Goal: Information Seeking & Learning: Learn about a topic

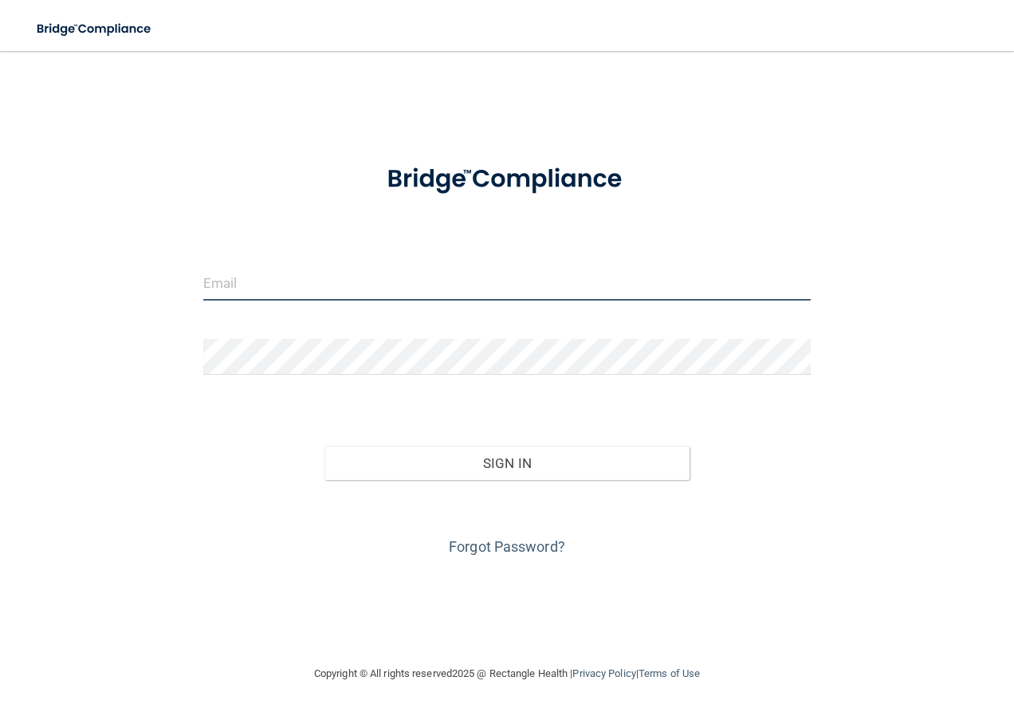
click at [303, 272] on input "email" at bounding box center [507, 283] width 608 height 36
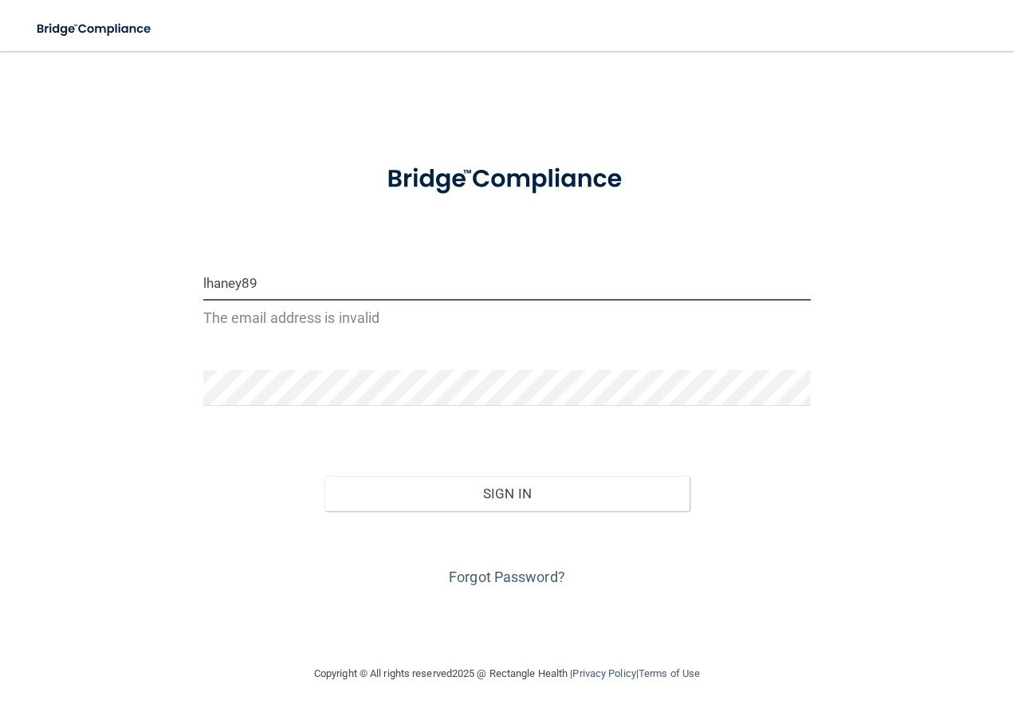
click at [324, 476] on button "Sign In" at bounding box center [506, 493] width 365 height 35
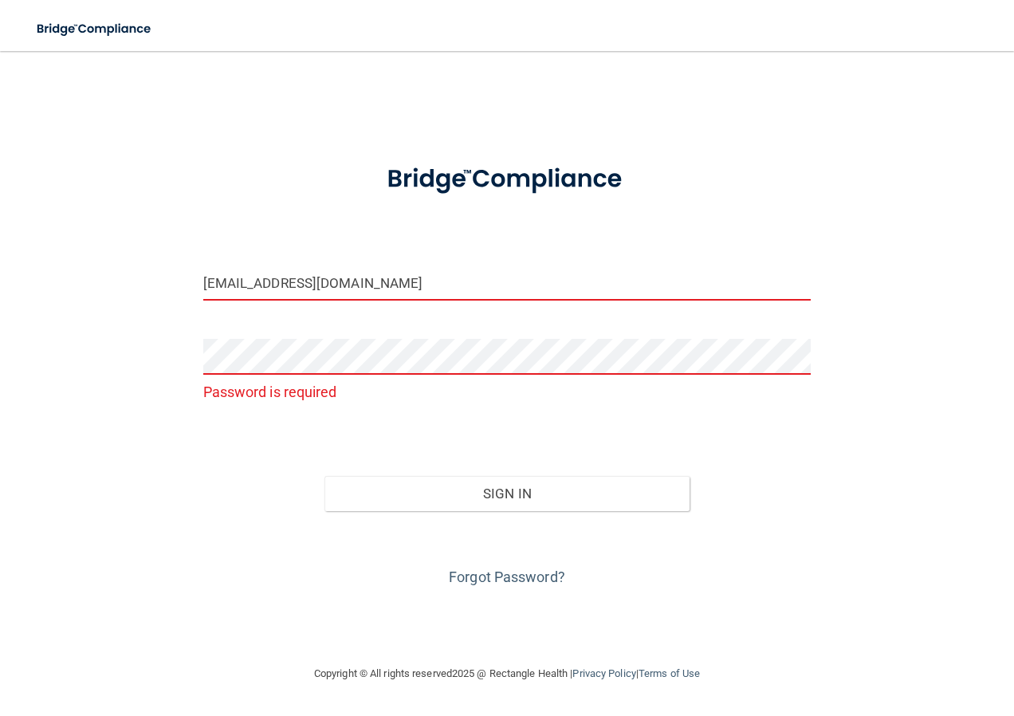
type input "[EMAIL_ADDRESS][DOMAIN_NAME]"
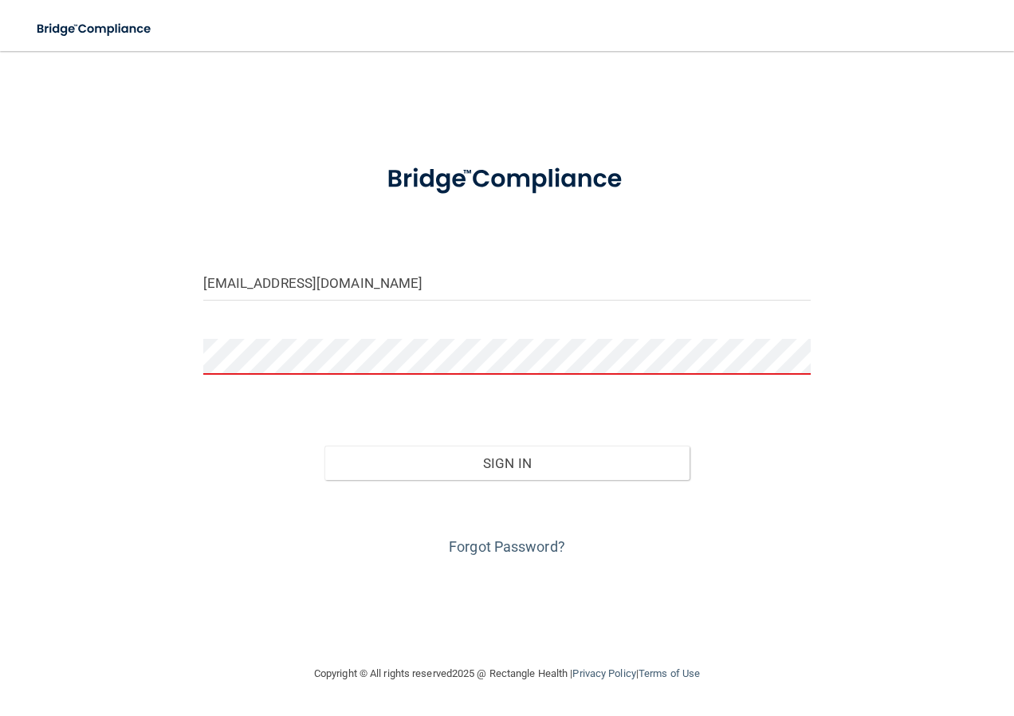
click at [324, 445] on button "Sign In" at bounding box center [506, 462] width 365 height 35
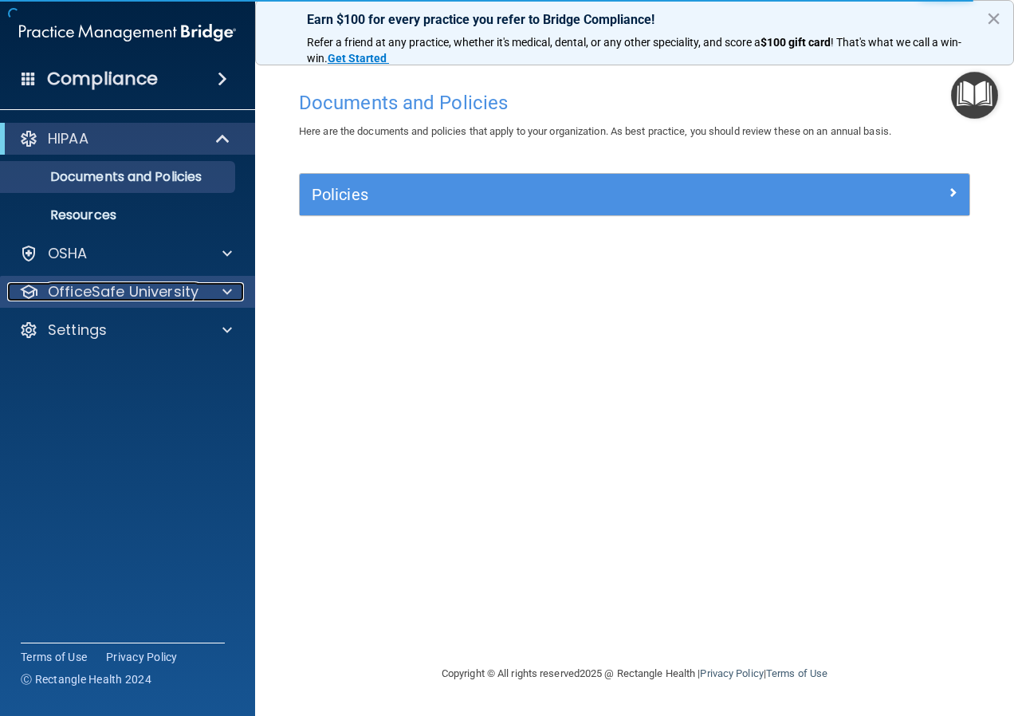
click at [214, 287] on div at bounding box center [225, 291] width 40 height 19
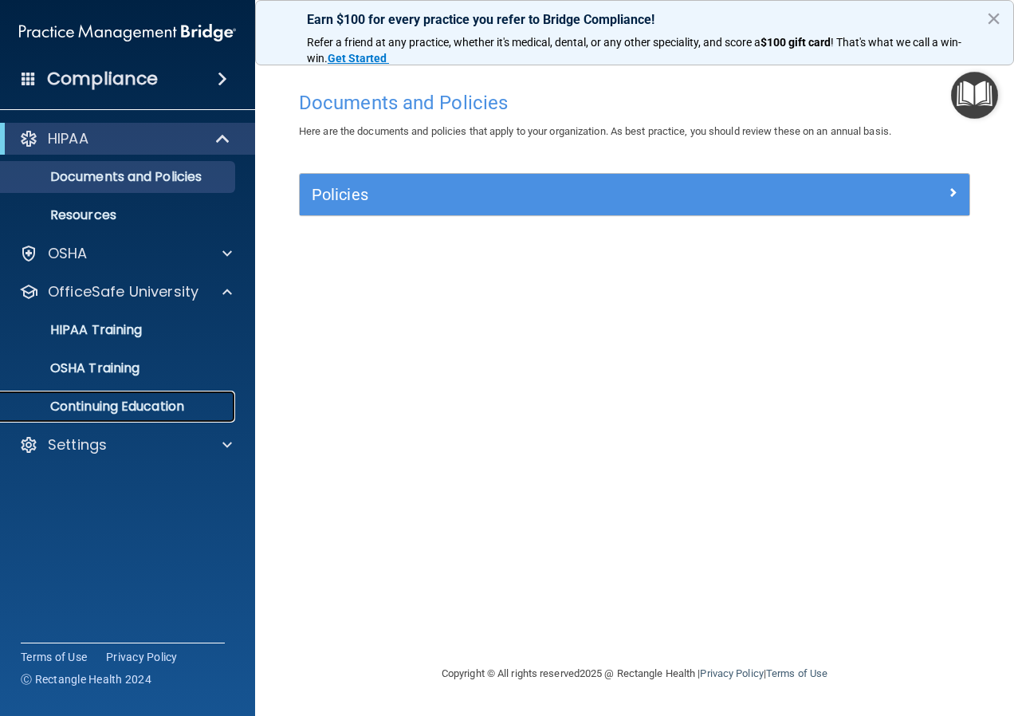
click at [182, 399] on p "Continuing Education" at bounding box center [119, 406] width 218 height 16
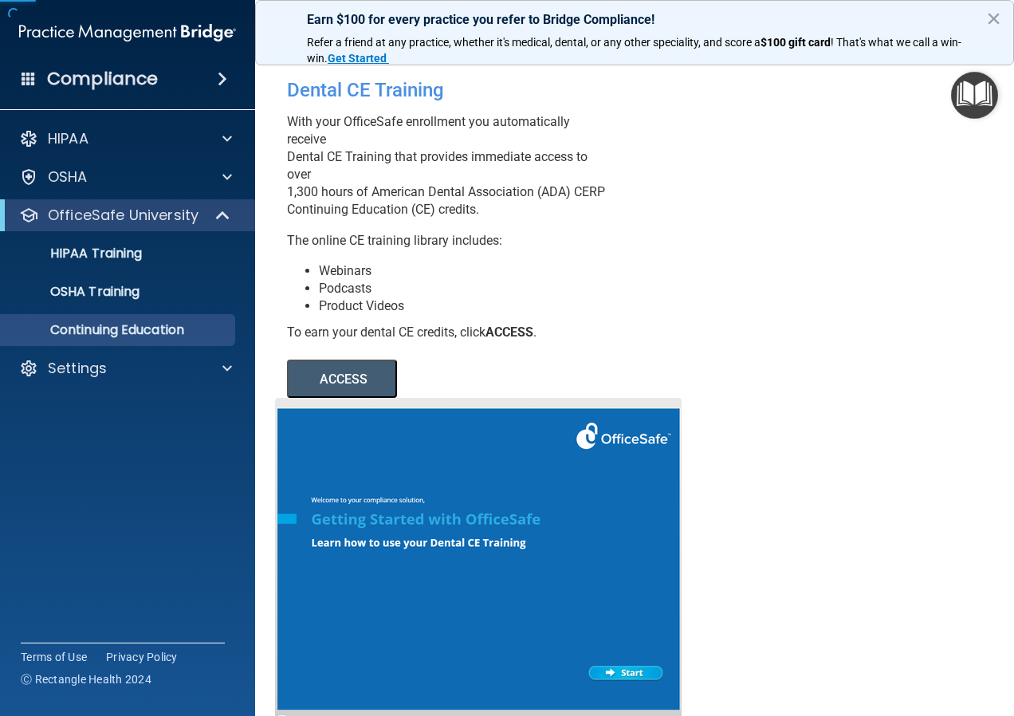
click at [327, 398] on button "ACCESS" at bounding box center [342, 378] width 110 height 38
